Goal: Information Seeking & Learning: Understand process/instructions

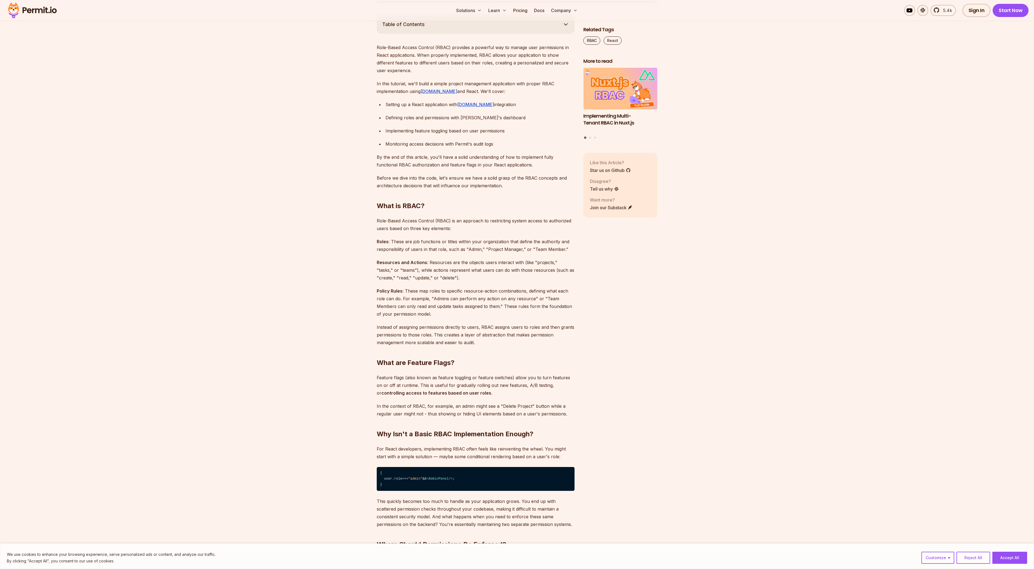
scroll to position [511, 0]
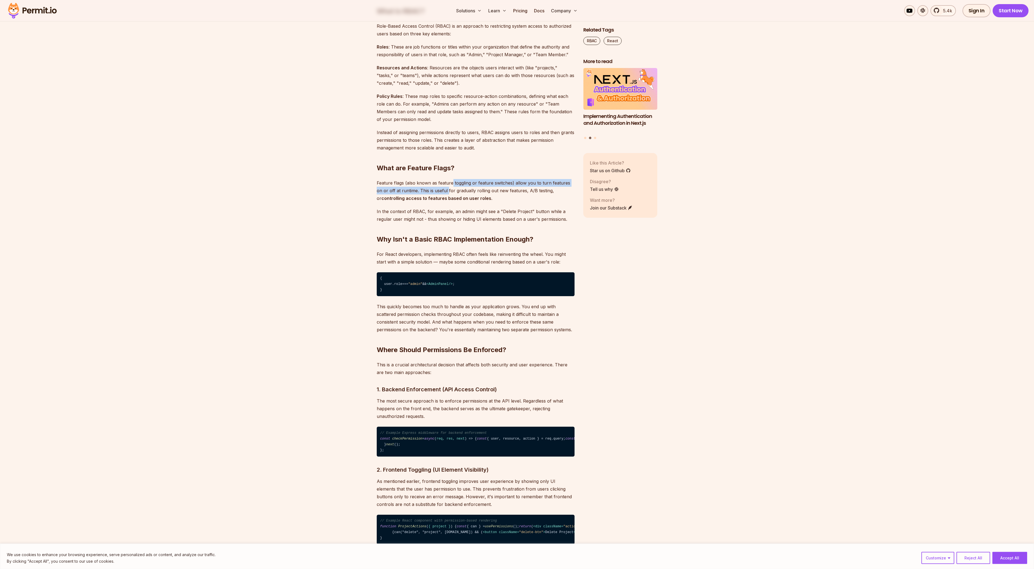
drag, startPoint x: 452, startPoint y: 182, endPoint x: 442, endPoint y: 190, distance: 13.3
click at [442, 190] on p "Feature flags (also known as feature toggling or feature switches) allow you to…" at bounding box center [476, 190] width 198 height 23
click at [444, 192] on p "Feature flags (also known as feature toggling or feature switches) allow you to…" at bounding box center [476, 190] width 198 height 23
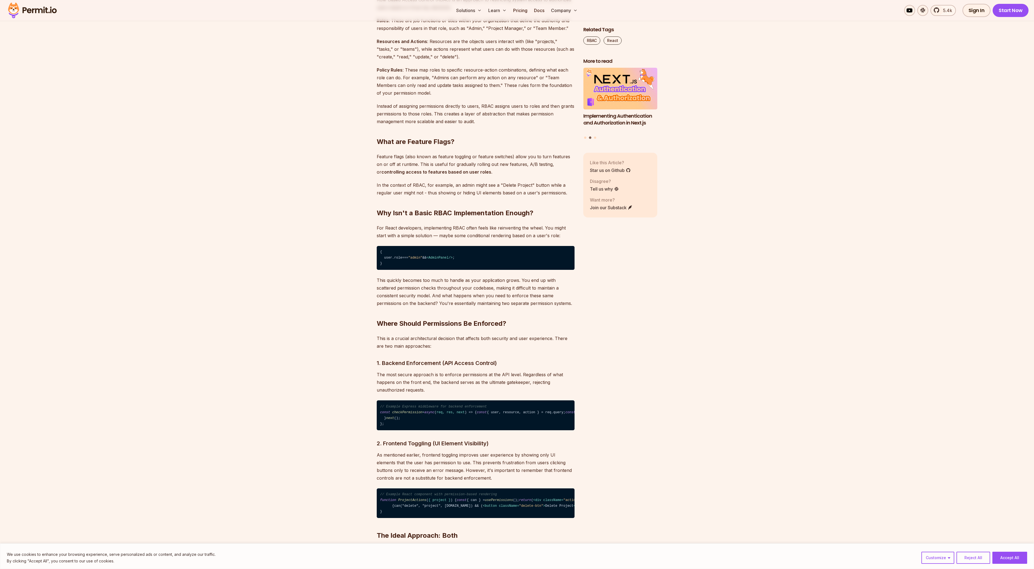
scroll to position [547, 0]
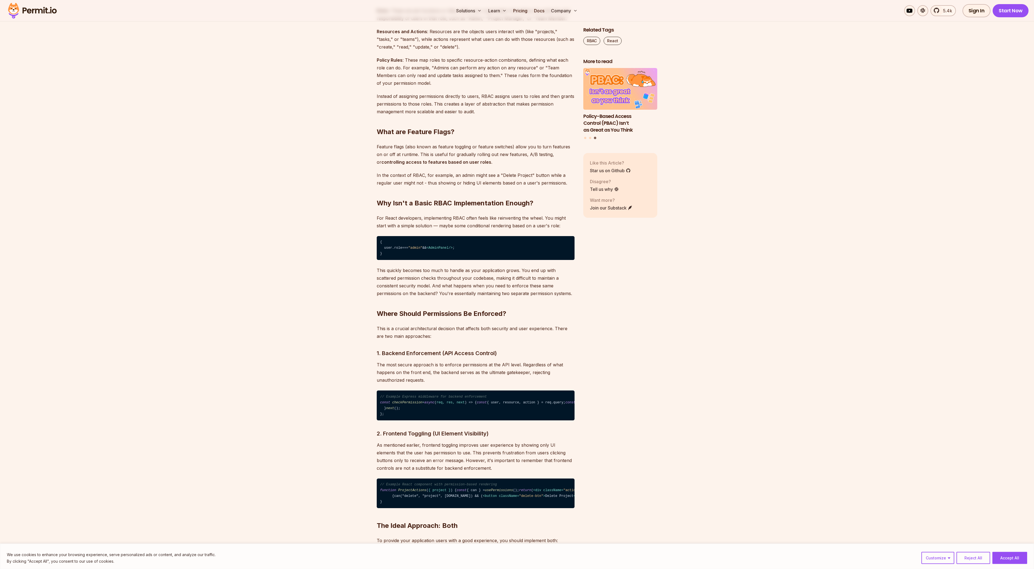
click at [395, 174] on p "In the context of RBAC, for example, an admin might see a "Delete Project" butt…" at bounding box center [476, 178] width 198 height 15
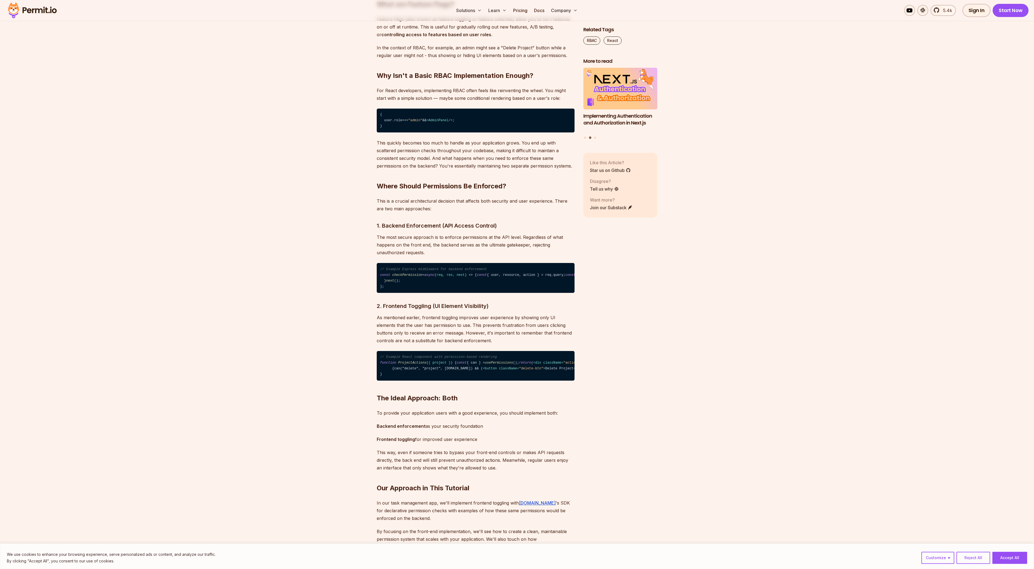
scroll to position [683, 0]
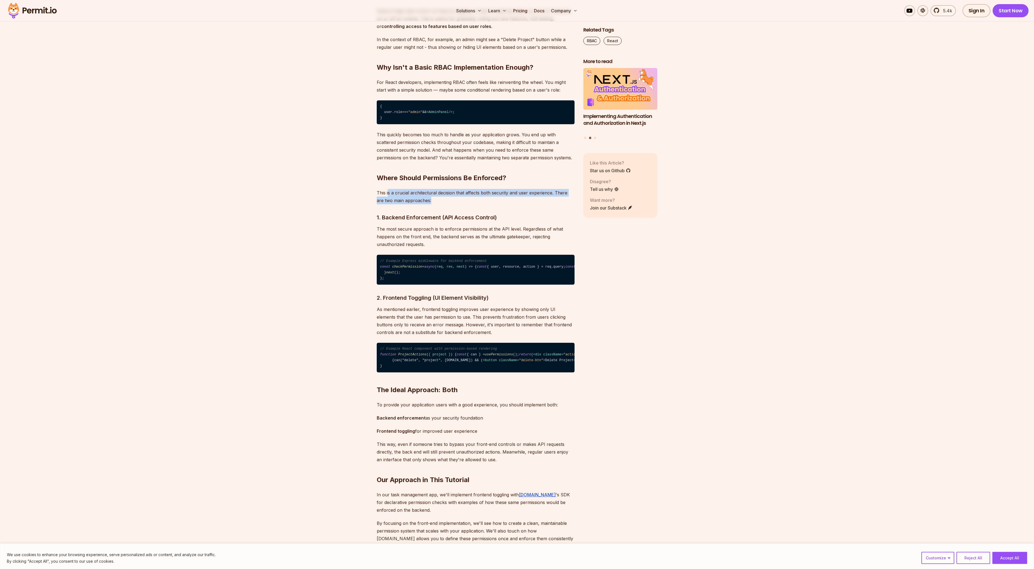
drag, startPoint x: 388, startPoint y: 192, endPoint x: 493, endPoint y: 203, distance: 105.6
click at [493, 203] on p "This is a crucial architectural decision that affects both security and user ex…" at bounding box center [476, 196] width 198 height 15
click at [498, 193] on p "This is a crucial architectural decision that affects both security and user ex…" at bounding box center [476, 196] width 198 height 15
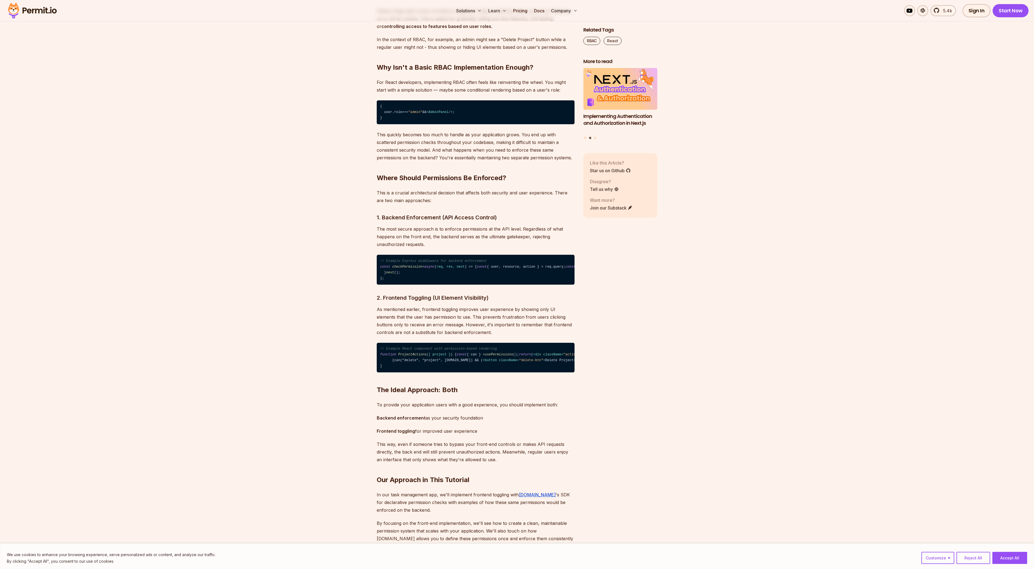
click at [383, 196] on p "This is a crucial architectural decision that affects both security and user ex…" at bounding box center [476, 196] width 198 height 15
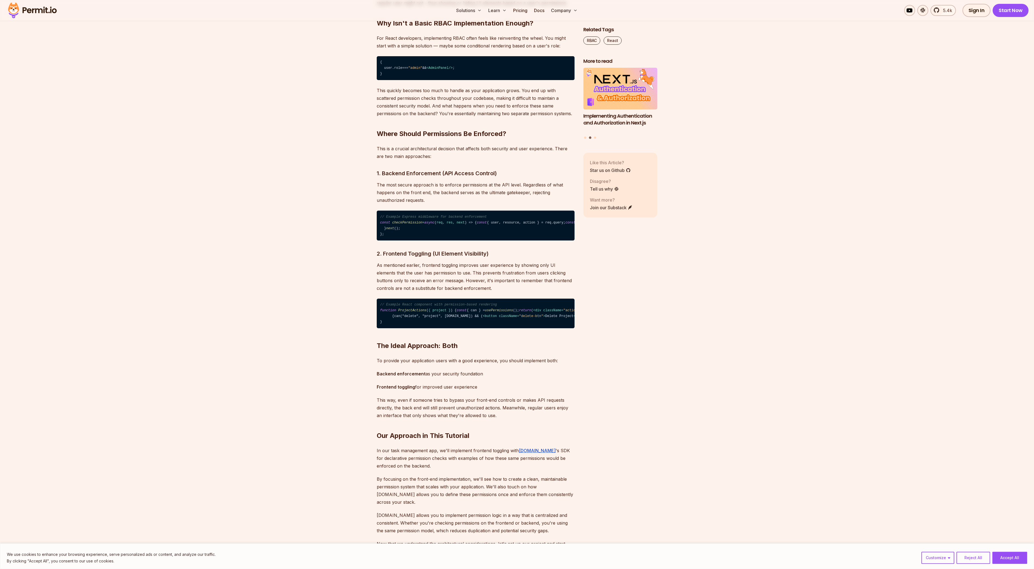
scroll to position [728, 0]
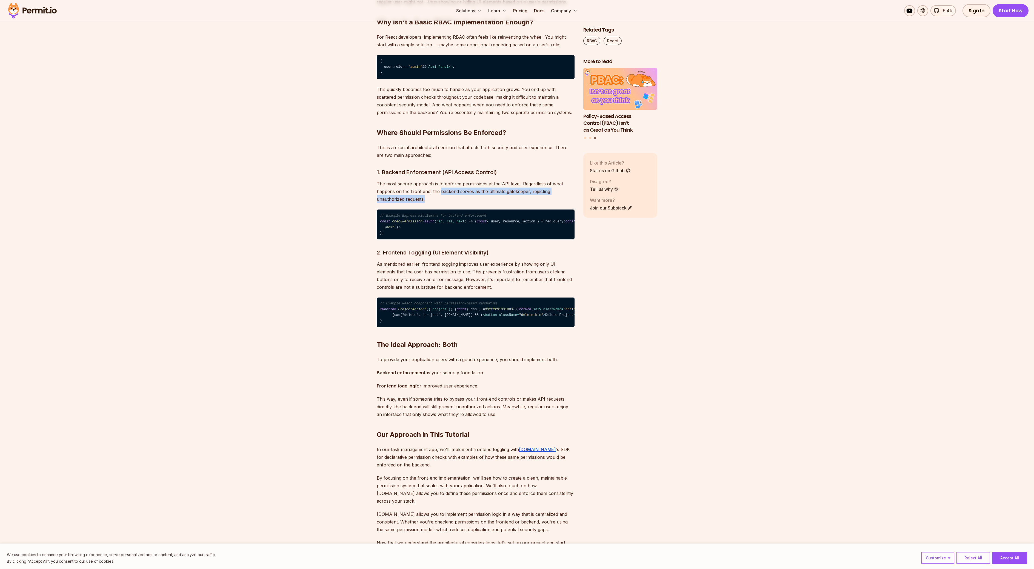
drag, startPoint x: 449, startPoint y: 192, endPoint x: 554, endPoint y: 195, distance: 104.7
click at [554, 195] on p "The most secure approach is to enforce permissions at the API level. Regardless…" at bounding box center [476, 191] width 198 height 23
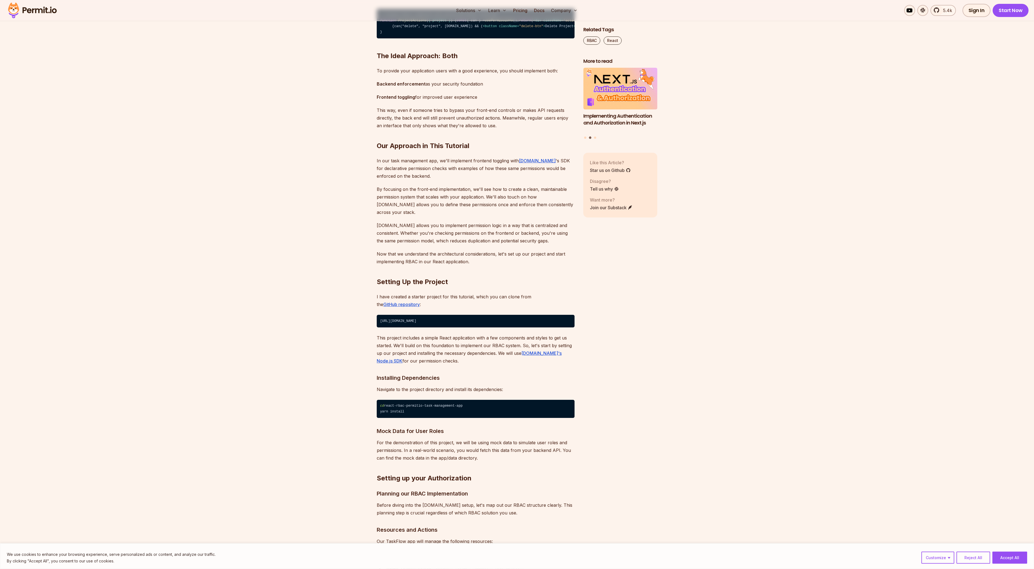
scroll to position [1022, 0]
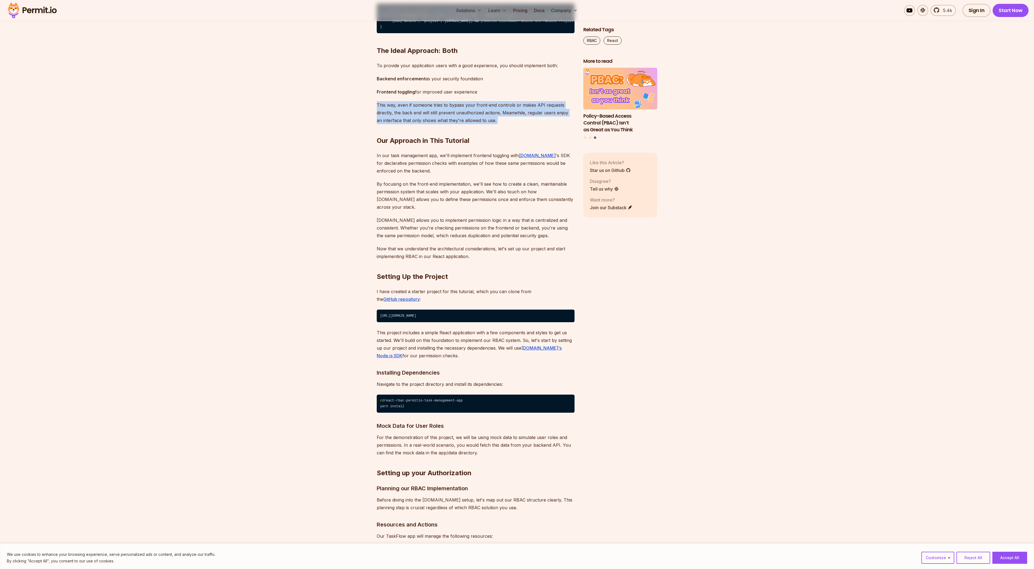
drag, startPoint x: 372, startPoint y: 214, endPoint x: 527, endPoint y: 229, distance: 155.5
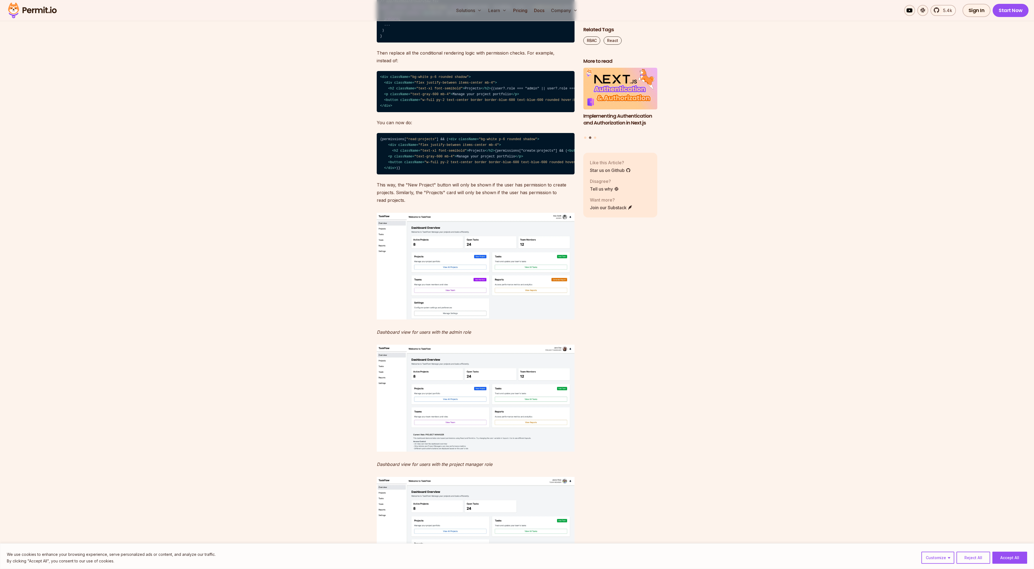
scroll to position [4472, 0]
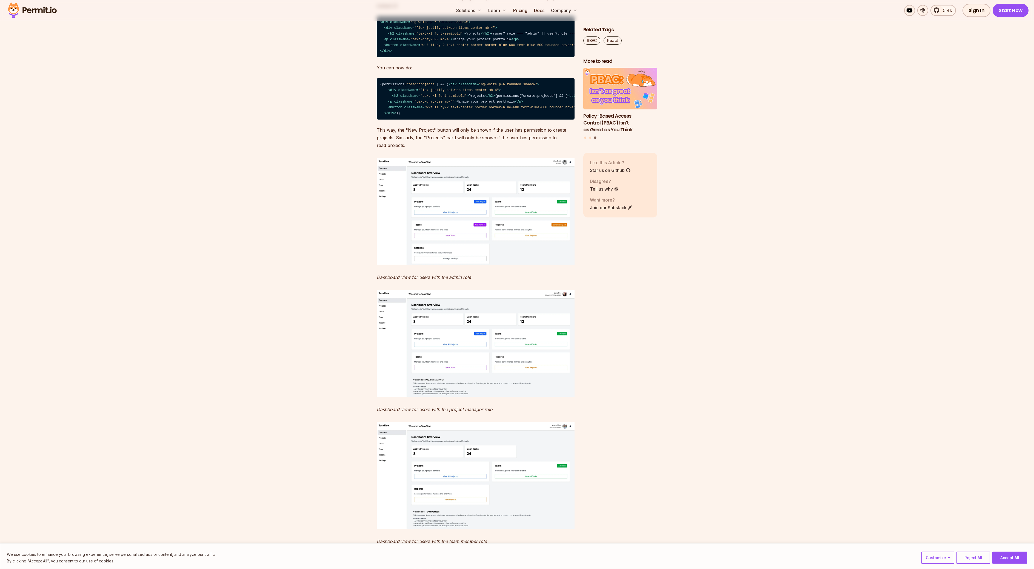
scroll to position [4531, 0]
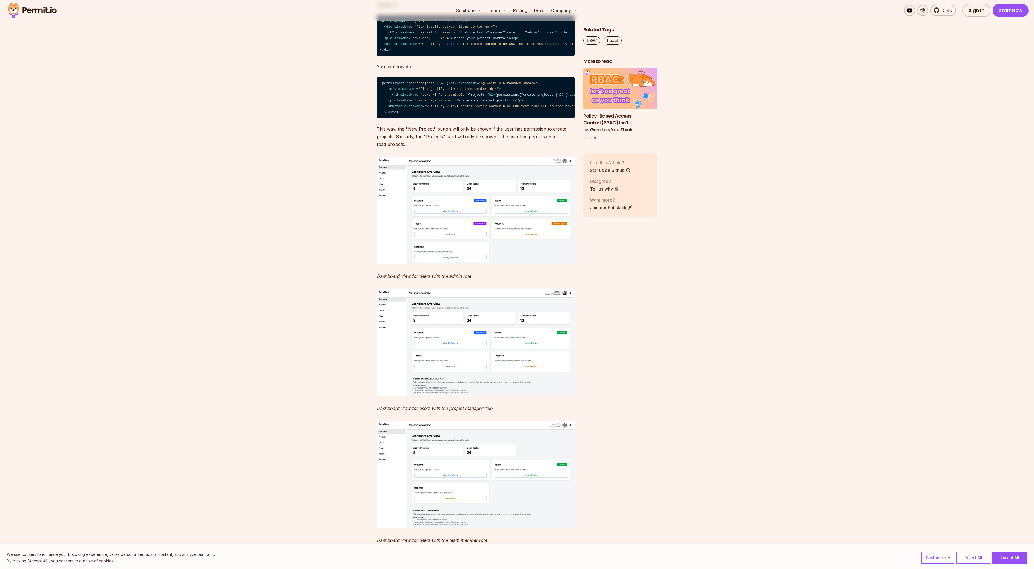
drag, startPoint x: 400, startPoint y: 196, endPoint x: 496, endPoint y: 205, distance: 96.0
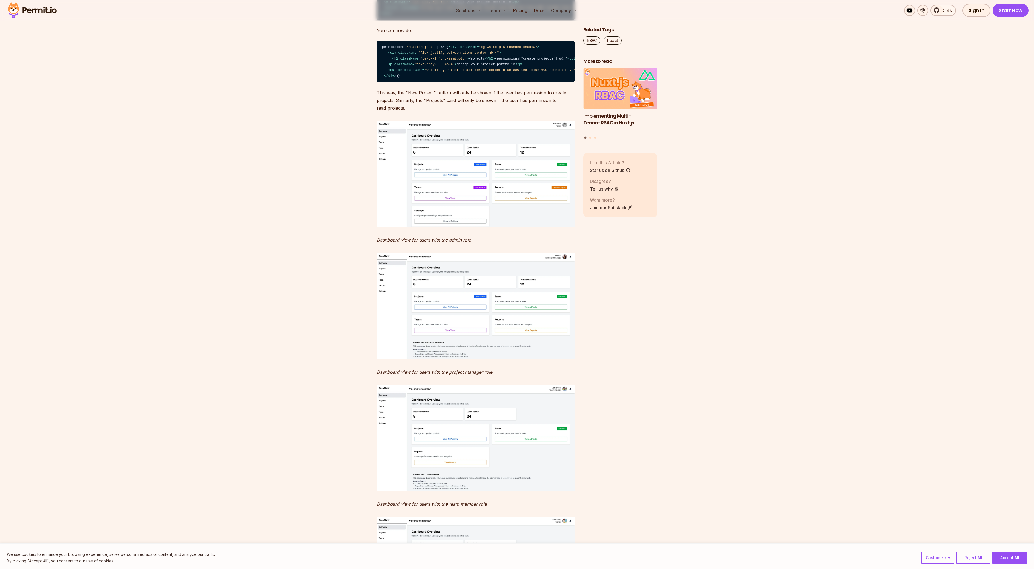
drag, startPoint x: 401, startPoint y: 216, endPoint x: 495, endPoint y: 224, distance: 94.7
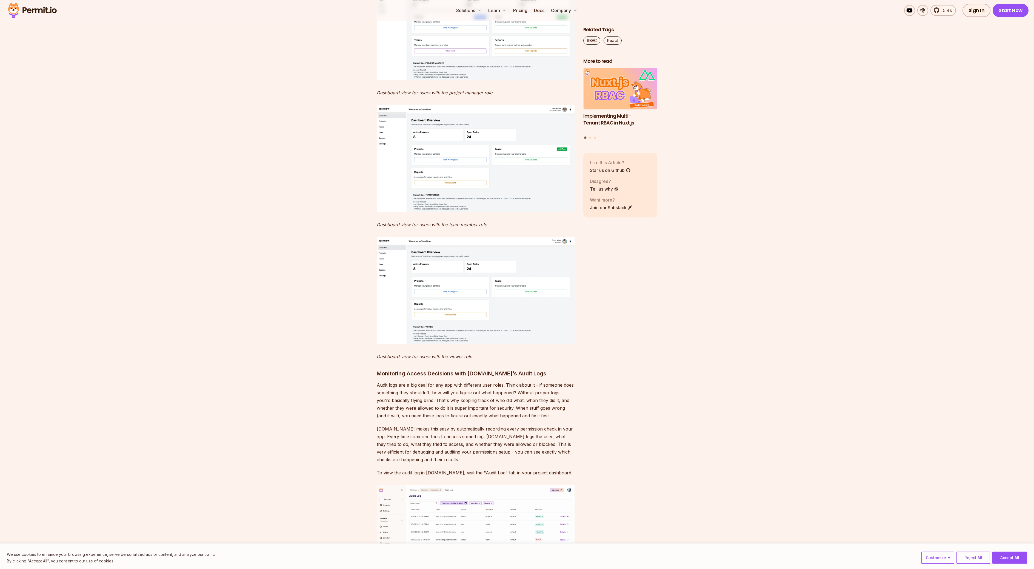
scroll to position [4857, 0]
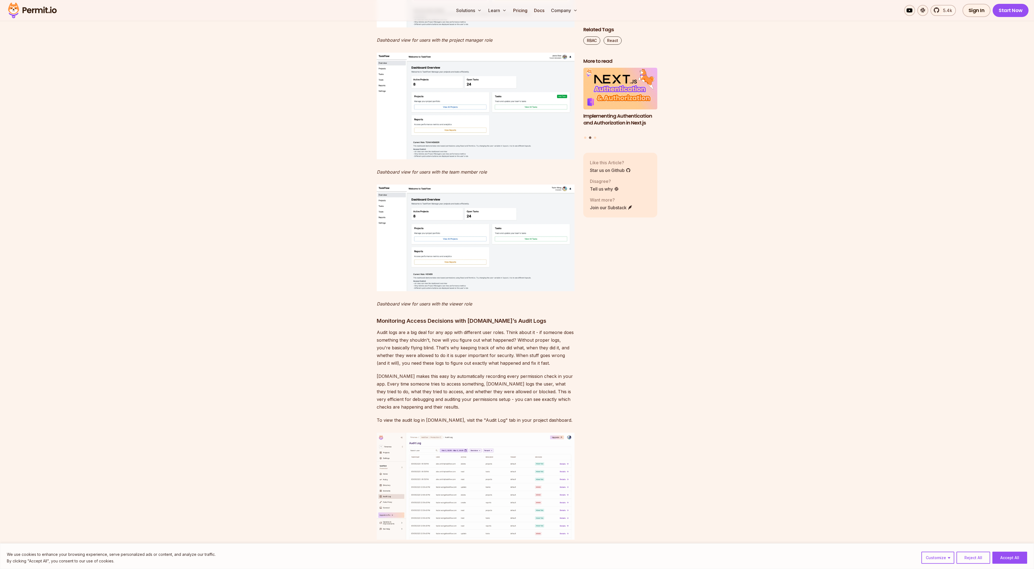
scroll to position [4929, 0]
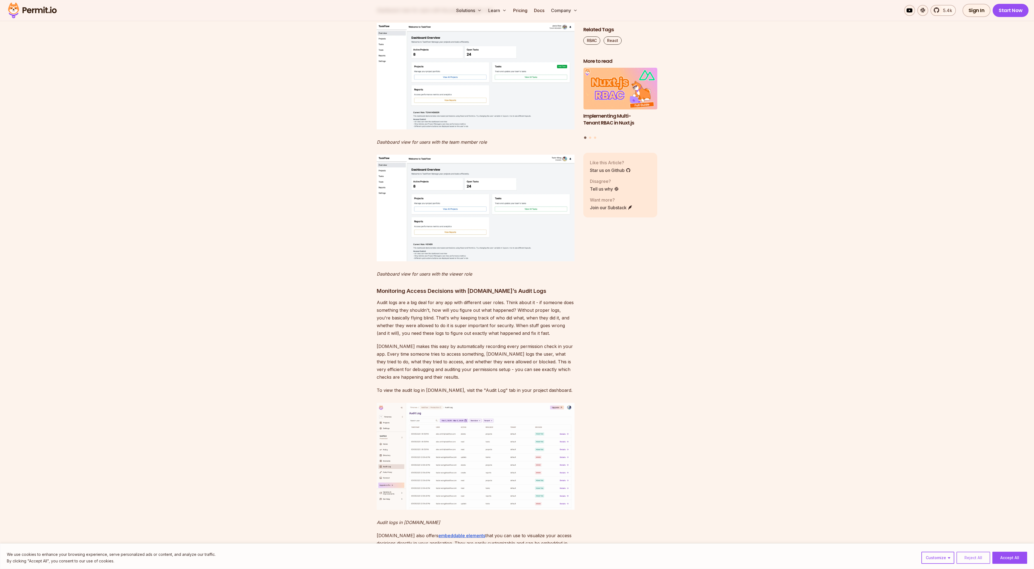
click at [984, 554] on button "Reject All" at bounding box center [974, 557] width 34 height 12
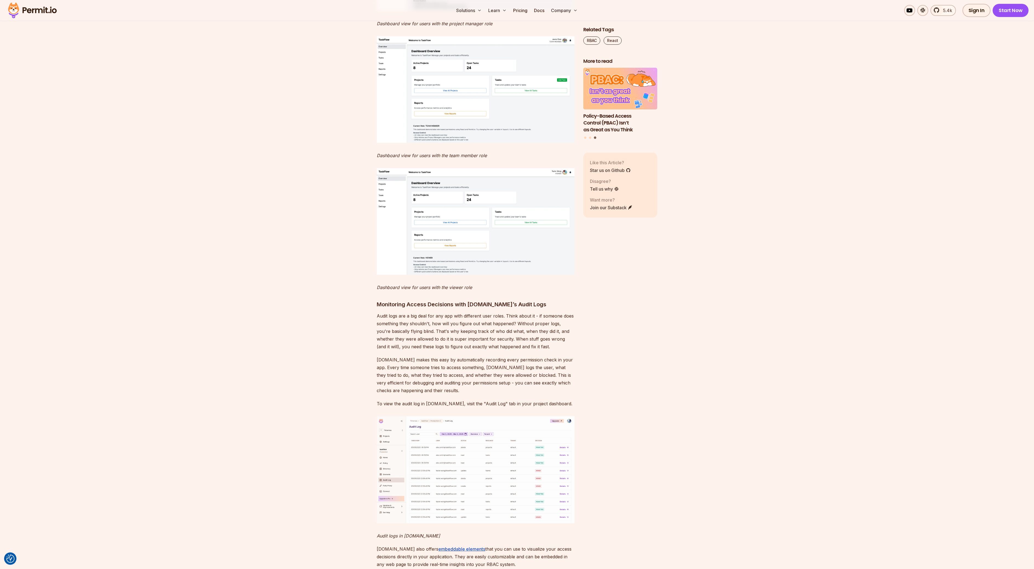
scroll to position [4952, 0]
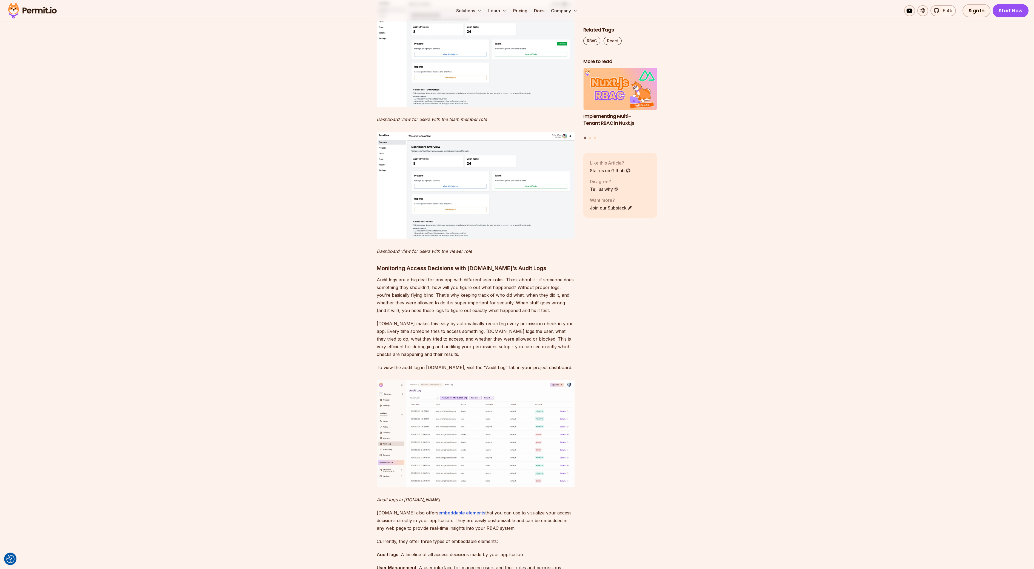
drag, startPoint x: 494, startPoint y: 228, endPoint x: 572, endPoint y: 230, distance: 78.4
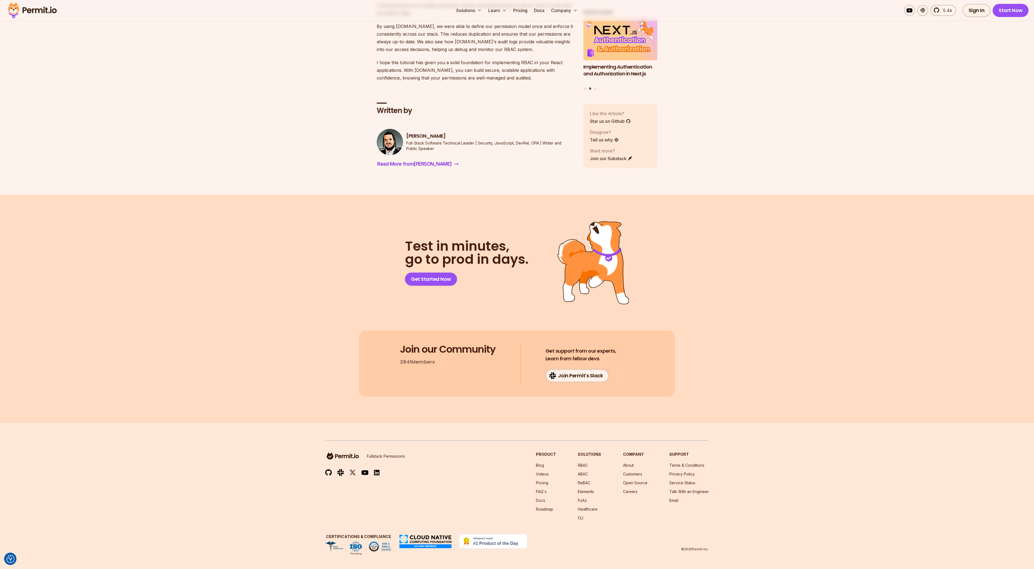
scroll to position [6688, 0]
